Goal: Task Accomplishment & Management: Manage account settings

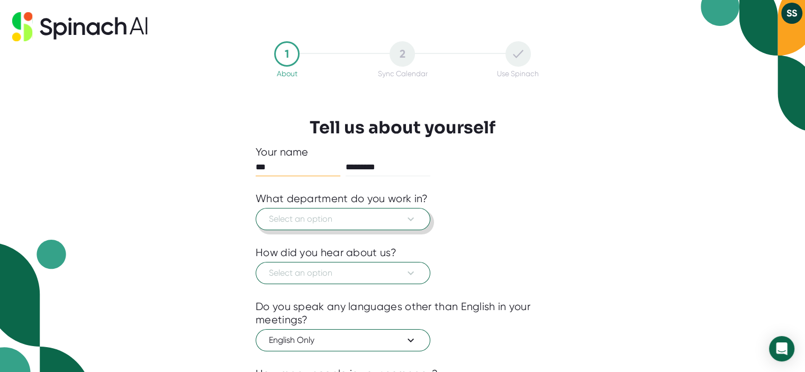
click at [329, 211] on button "Select an option" at bounding box center [343, 219] width 175 height 22
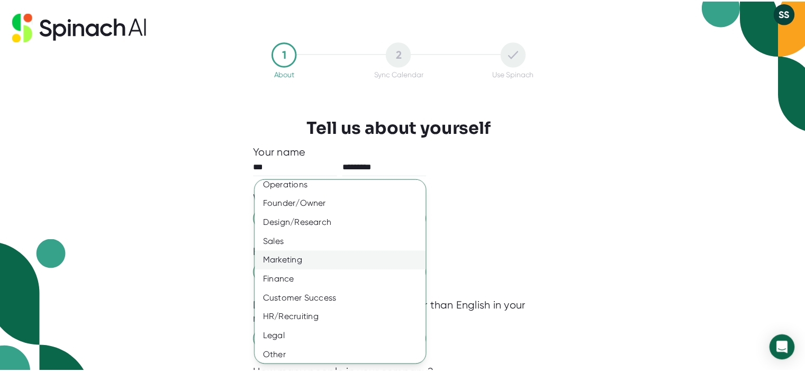
scroll to position [66, 0]
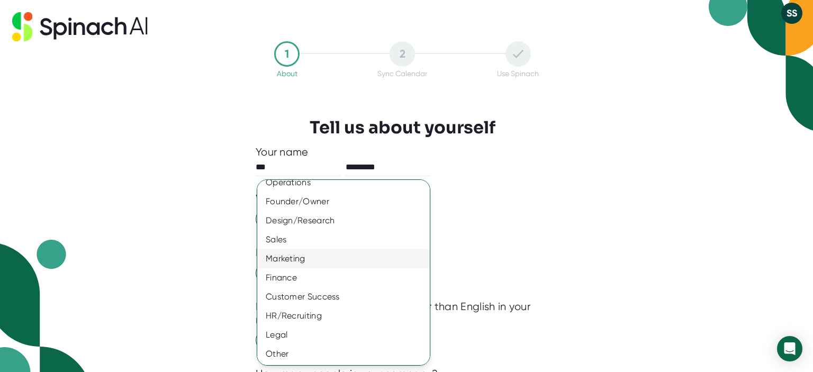
click at [332, 296] on div "Customer Success" at bounding box center [347, 296] width 180 height 19
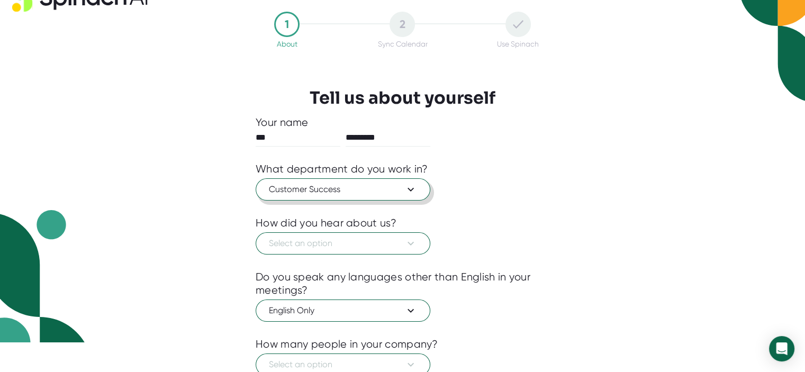
scroll to position [53, 0]
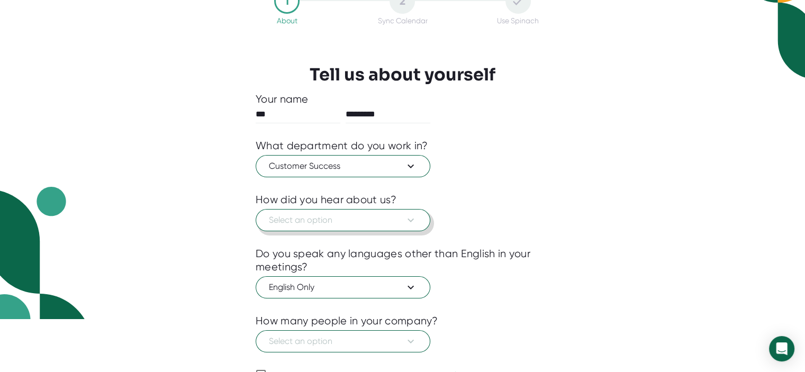
click at [286, 223] on span "Select an option" at bounding box center [343, 220] width 148 height 13
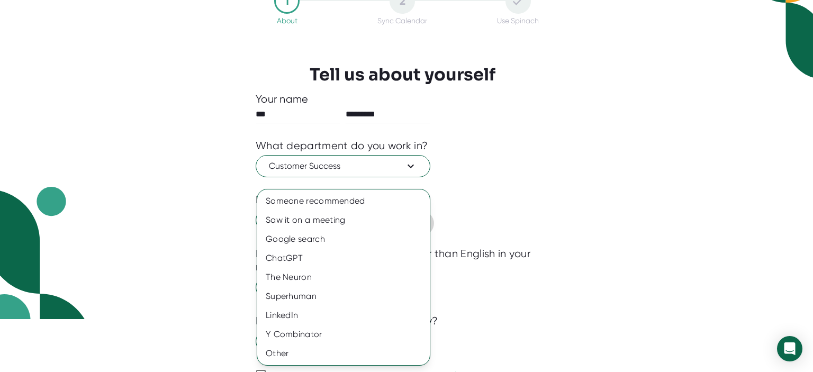
click at [286, 223] on div "Saw it on a meeting" at bounding box center [343, 220] width 173 height 19
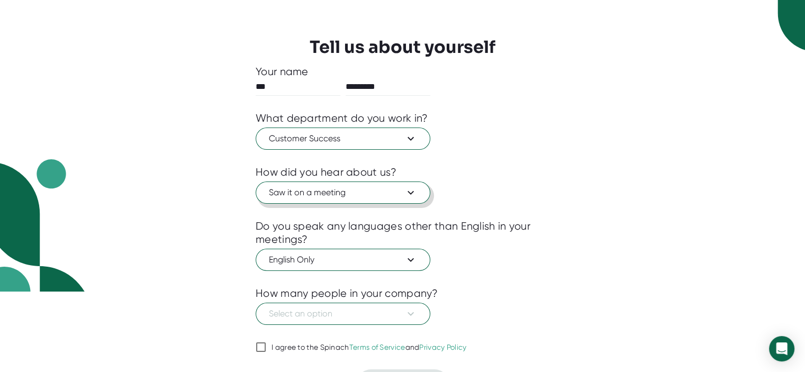
scroll to position [106, 0]
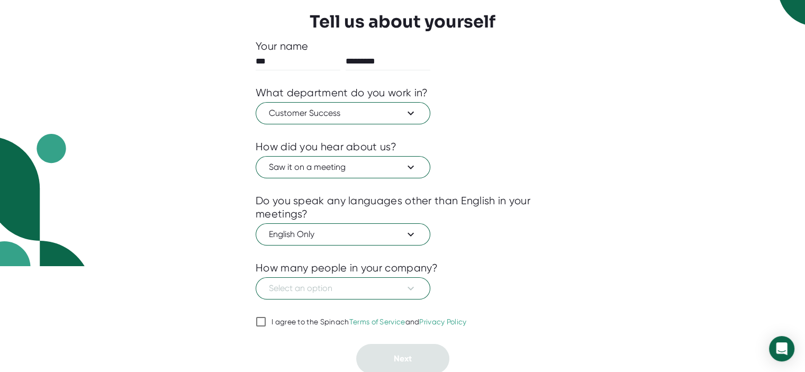
click at [284, 246] on div at bounding box center [403, 254] width 294 height 16
click at [322, 287] on span "Select an option" at bounding box center [343, 288] width 148 height 13
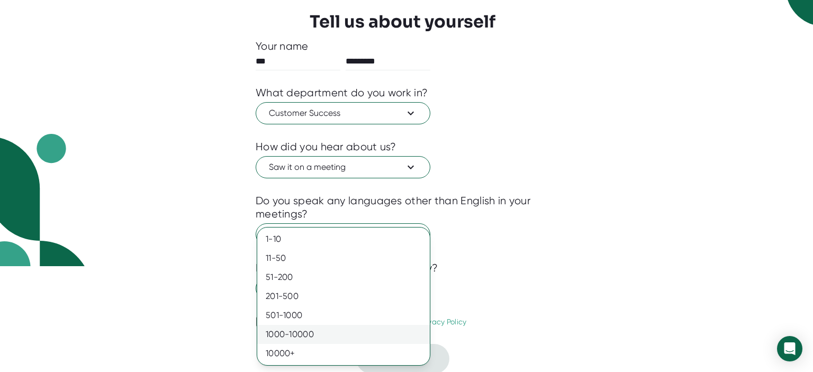
click at [318, 332] on div "1000-10000" at bounding box center [343, 334] width 173 height 19
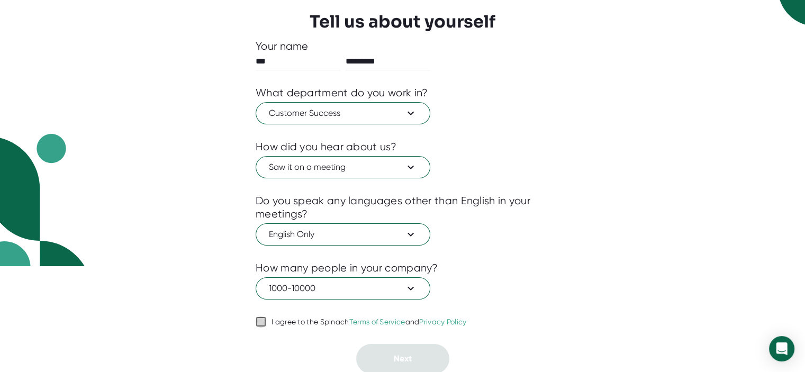
drag, startPoint x: 260, startPoint y: 318, endPoint x: 352, endPoint y: 341, distance: 95.0
click at [260, 319] on input "I agree to the Spinach Terms of Service and Privacy Policy" at bounding box center [261, 321] width 11 height 13
checkbox input "true"
click at [370, 349] on button "Next" at bounding box center [402, 359] width 93 height 30
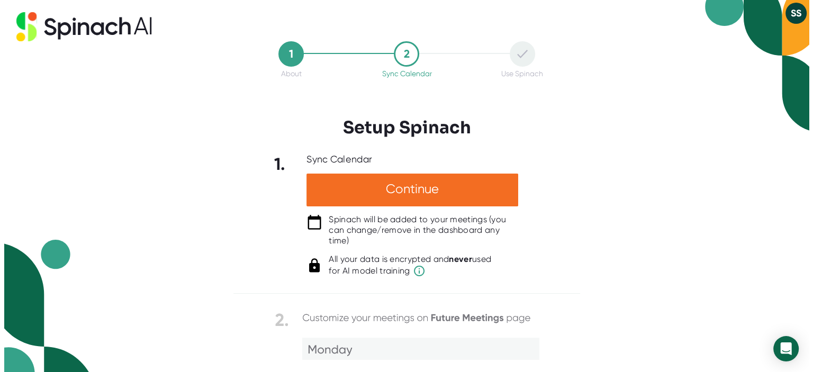
scroll to position [0, 0]
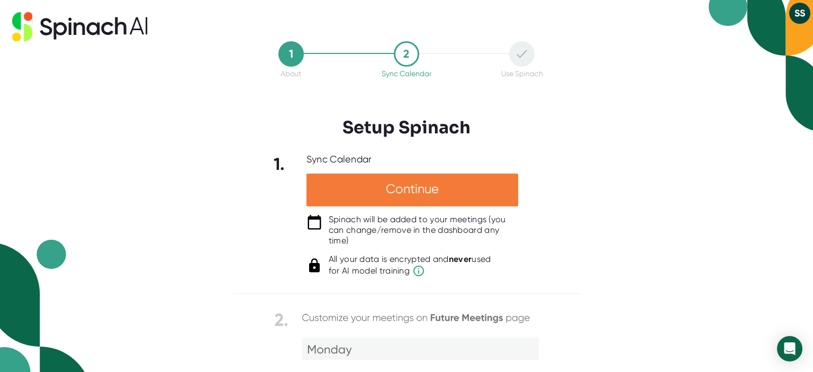
click at [345, 192] on div "Continue" at bounding box center [412, 190] width 212 height 33
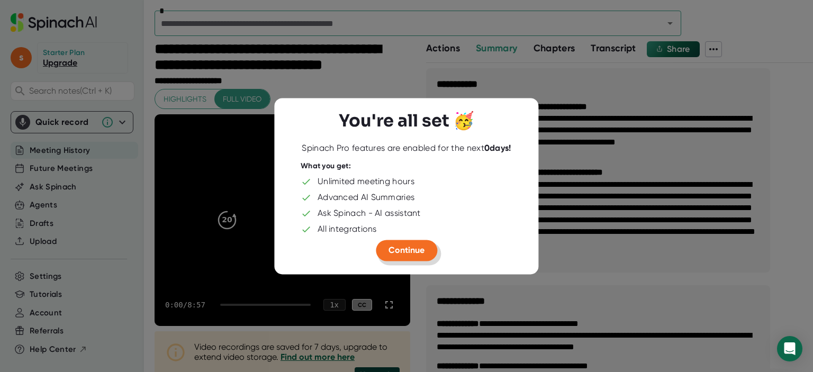
click at [409, 249] on span "Continue" at bounding box center [406, 250] width 36 height 10
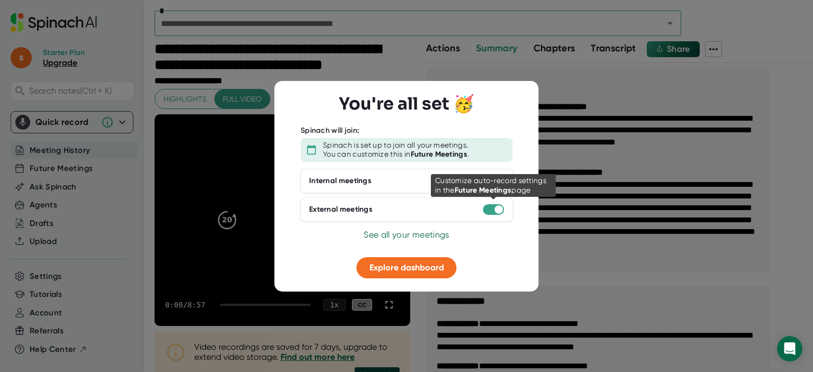
click at [489, 208] on div at bounding box center [493, 209] width 21 height 11
click at [493, 210] on div at bounding box center [493, 209] width 21 height 11
drag, startPoint x: 497, startPoint y: 209, endPoint x: 451, endPoint y: 207, distance: 46.1
click at [451, 207] on div "External meetings" at bounding box center [406, 209] width 213 height 24
click at [493, 211] on div at bounding box center [493, 209] width 21 height 11
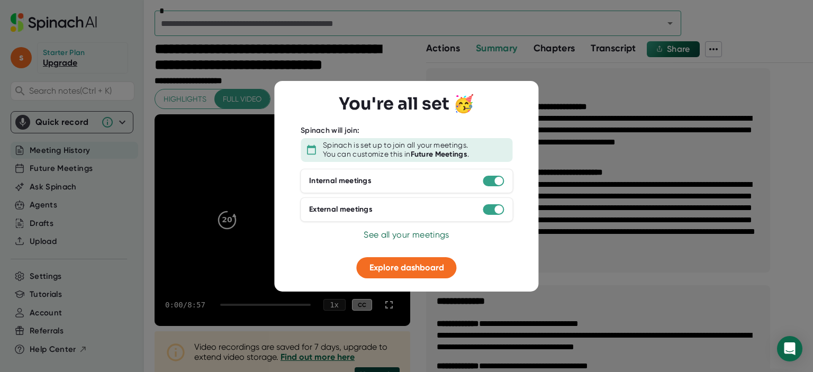
click at [411, 232] on span "See all your meetings" at bounding box center [406, 235] width 85 height 10
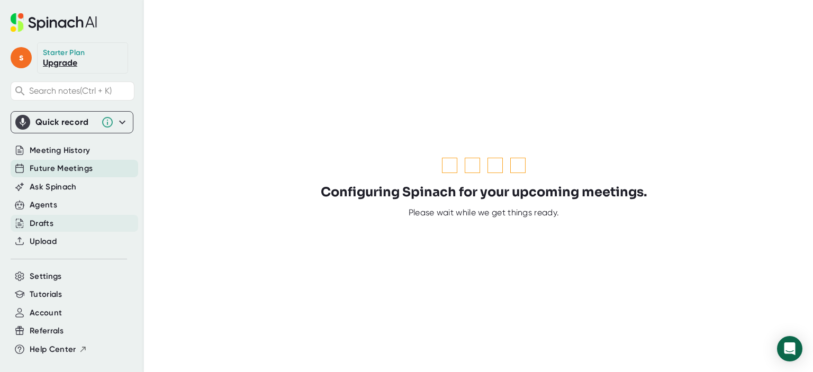
click at [53, 219] on div "Drafts" at bounding box center [75, 223] width 128 height 17
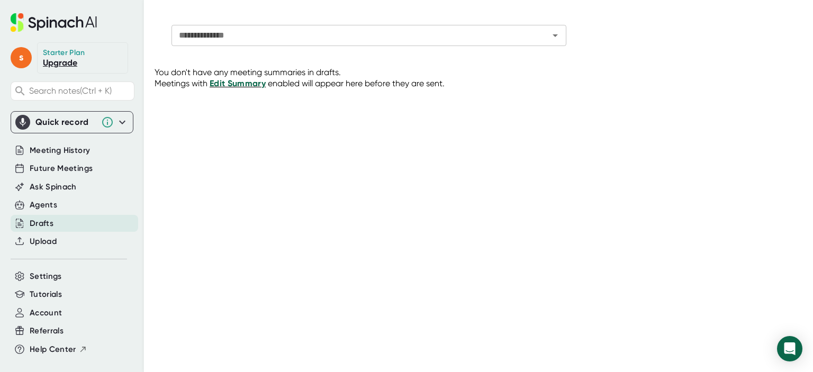
click at [242, 82] on span "Edit Summary" at bounding box center [238, 83] width 56 height 10
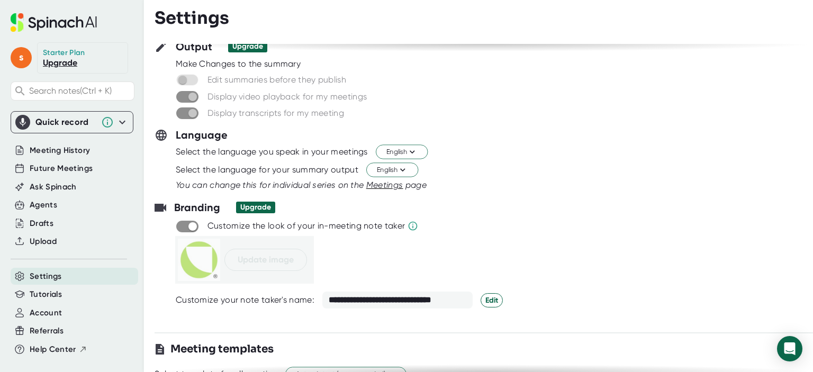
scroll to position [53, 0]
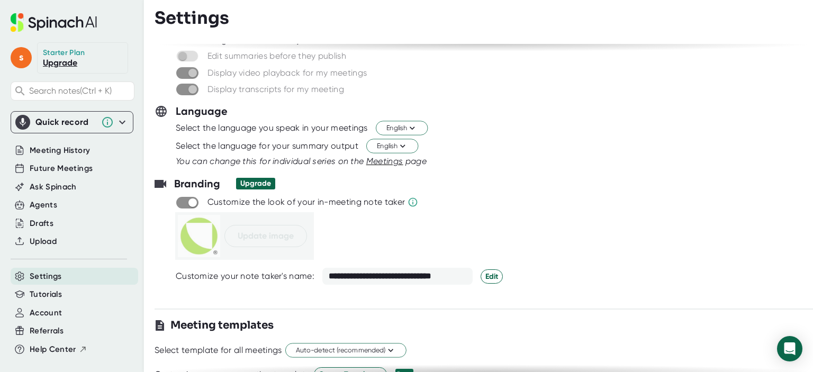
click at [183, 198] on span at bounding box center [187, 203] width 22 height 12
click at [193, 202] on span at bounding box center [187, 203] width 22 height 12
click at [185, 204] on span at bounding box center [187, 203] width 22 height 12
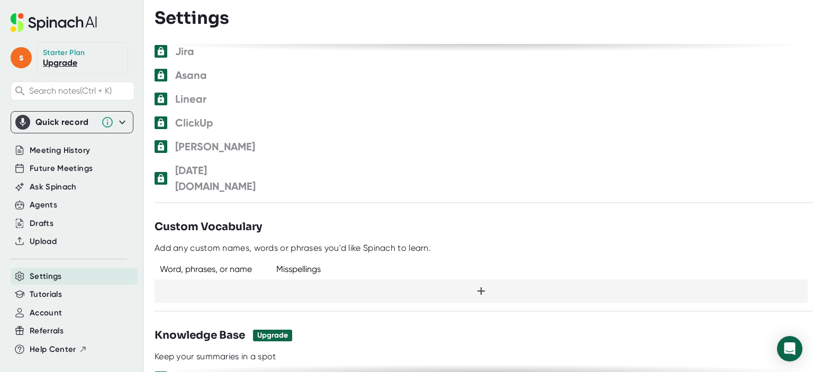
scroll to position [680, 0]
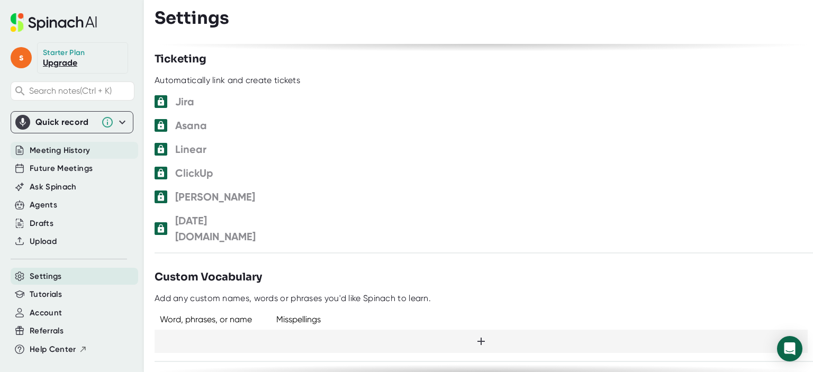
click at [56, 149] on span "Meeting History" at bounding box center [60, 150] width 60 height 12
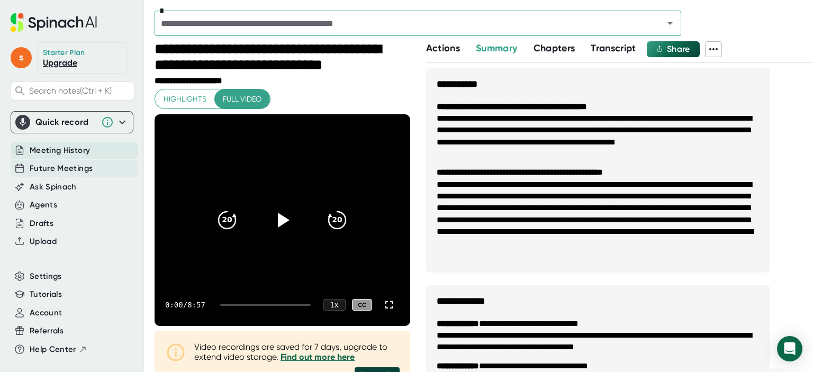
click at [61, 167] on span "Future Meetings" at bounding box center [61, 168] width 63 height 12
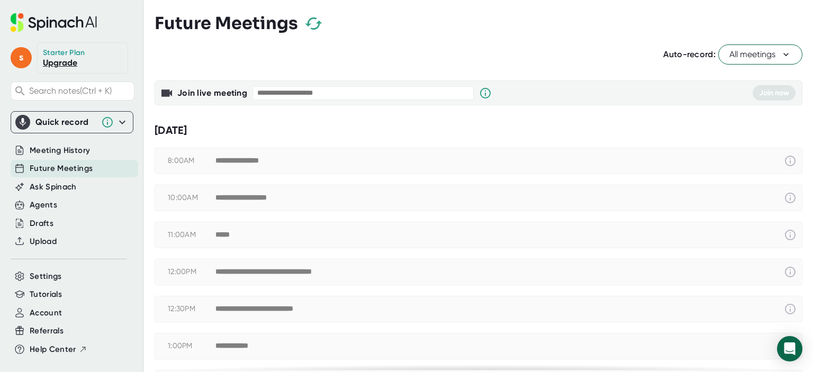
click at [729, 56] on span "All meetings" at bounding box center [760, 54] width 62 height 13
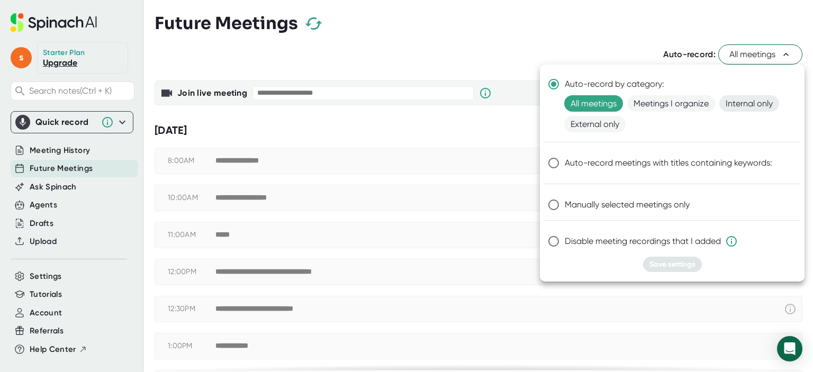
click at [756, 103] on span "Internal only" at bounding box center [749, 103] width 60 height 16
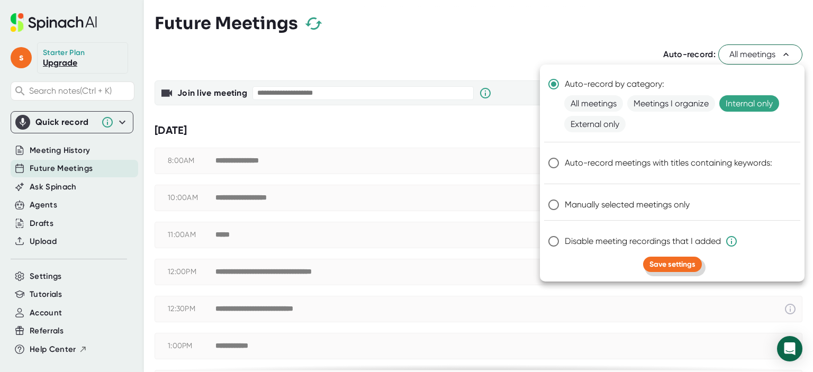
click at [684, 265] on span "Save settings" at bounding box center [672, 264] width 46 height 9
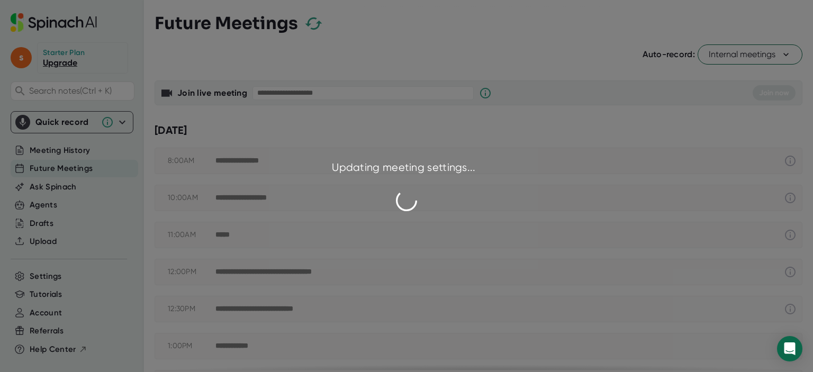
checkbox input "false"
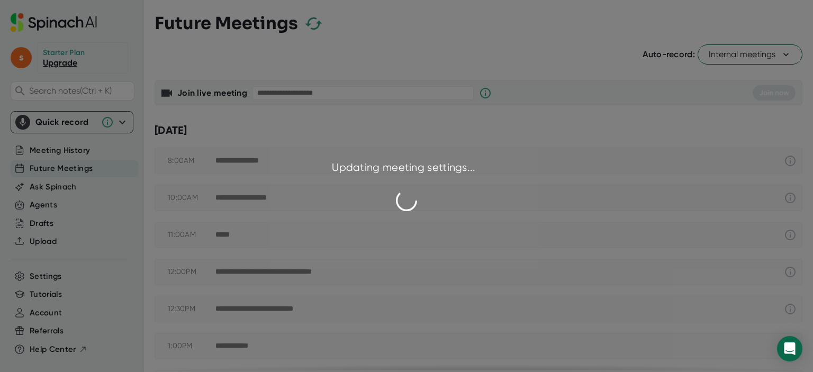
checkbox input "false"
